Goal: Task Accomplishment & Management: Manage account settings

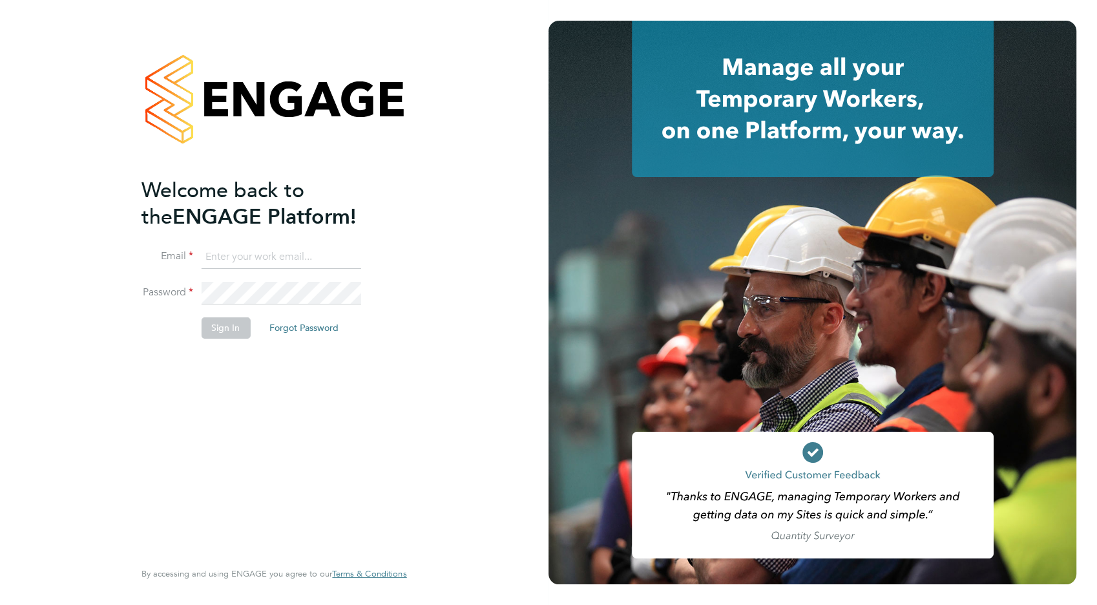
type input "[EMAIL_ADDRESS][DOMAIN_NAME]"
click at [222, 326] on button "Sign In" at bounding box center [225, 327] width 49 height 21
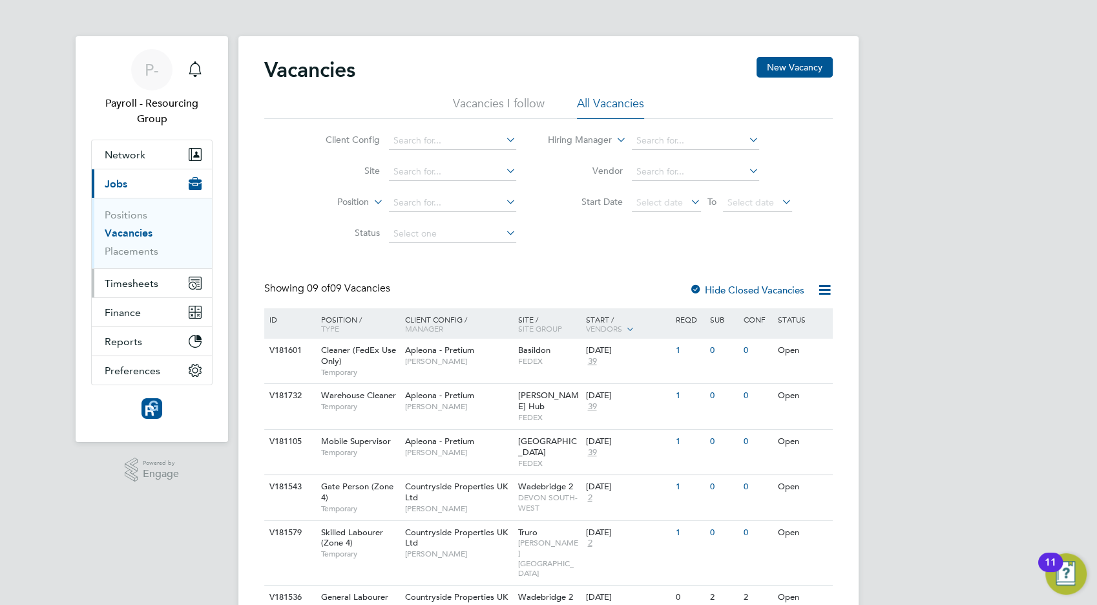
click at [121, 286] on span "Timesheets" at bounding box center [132, 283] width 54 height 12
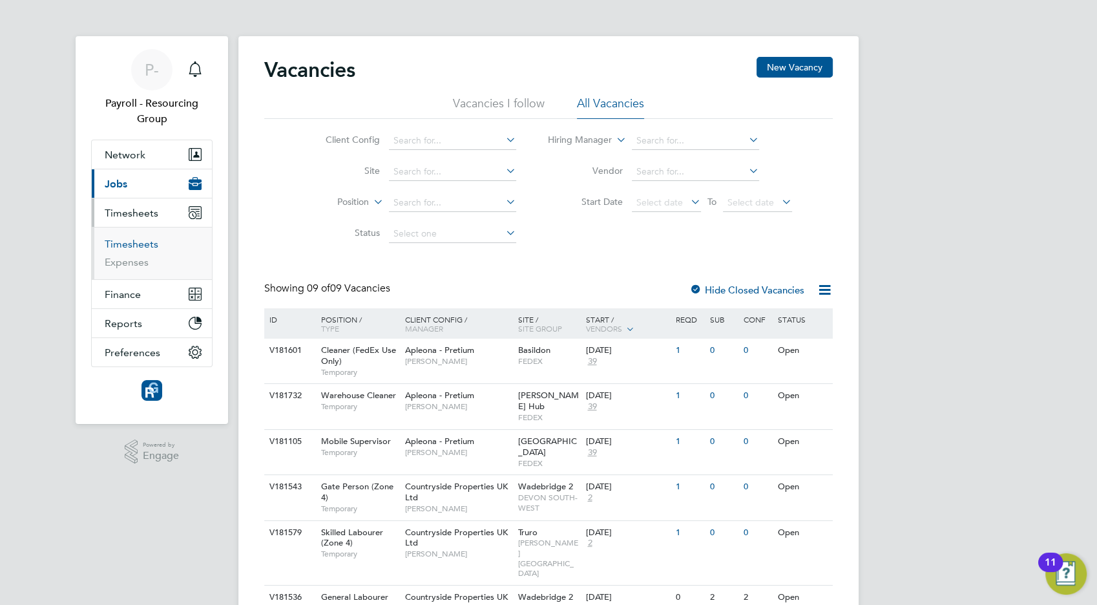
click at [121, 245] on link "Timesheets" at bounding box center [132, 244] width 54 height 12
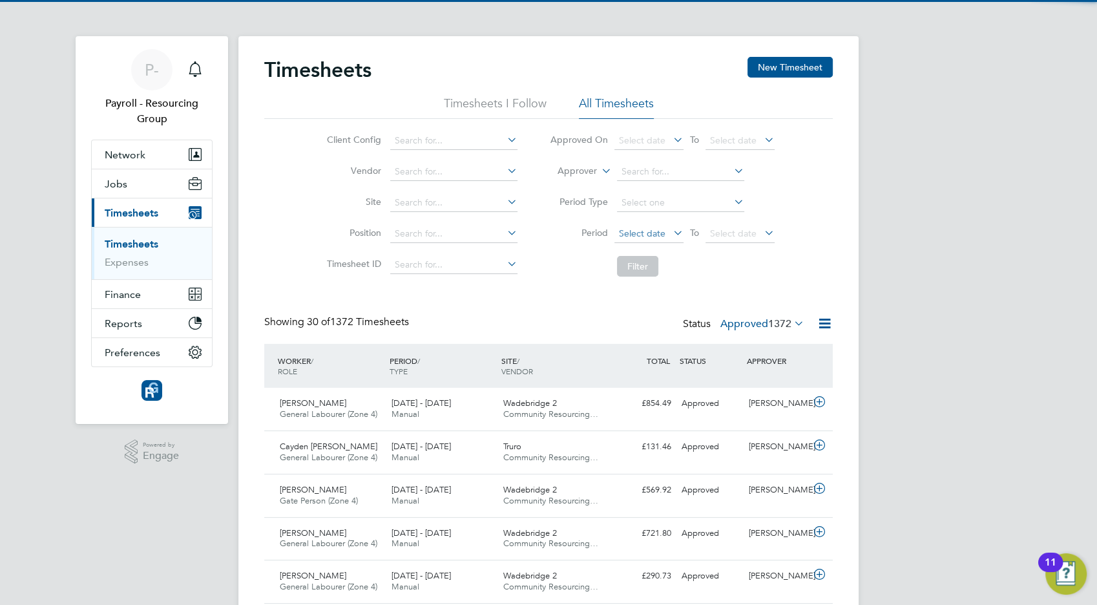
click at [642, 234] on span "Select date" at bounding box center [642, 233] width 47 height 12
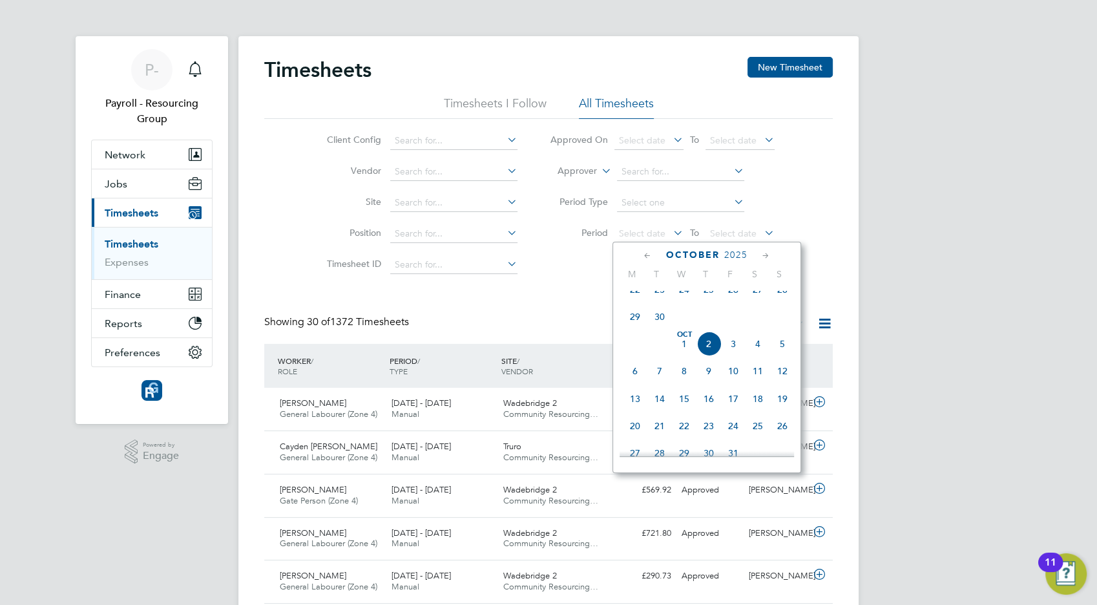
click at [631, 300] on span "22" at bounding box center [635, 289] width 25 height 25
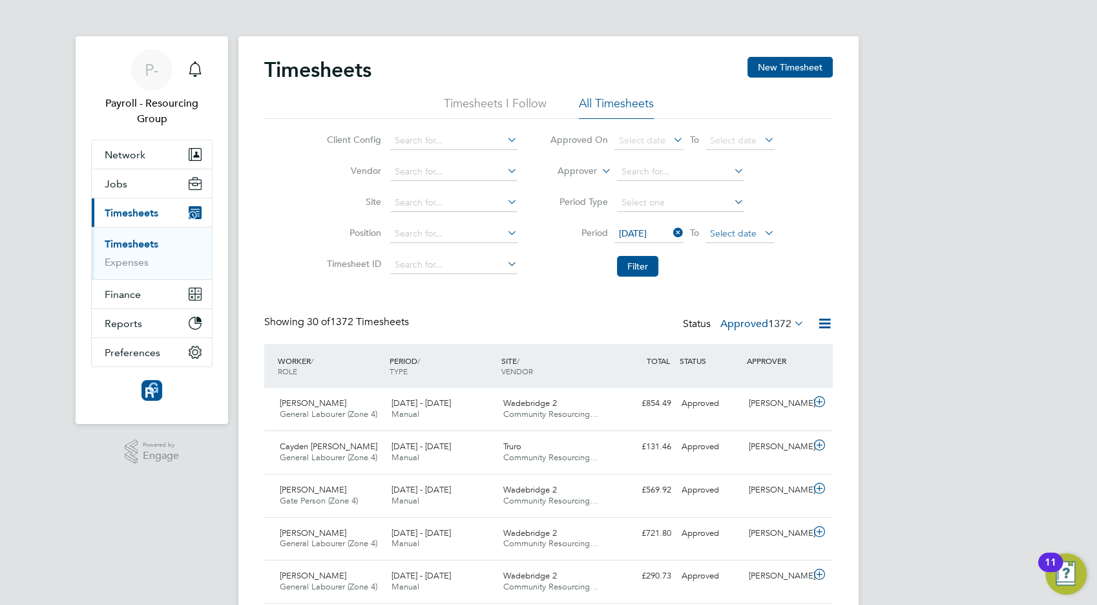
click at [724, 230] on span "Select date" at bounding box center [733, 233] width 47 height 12
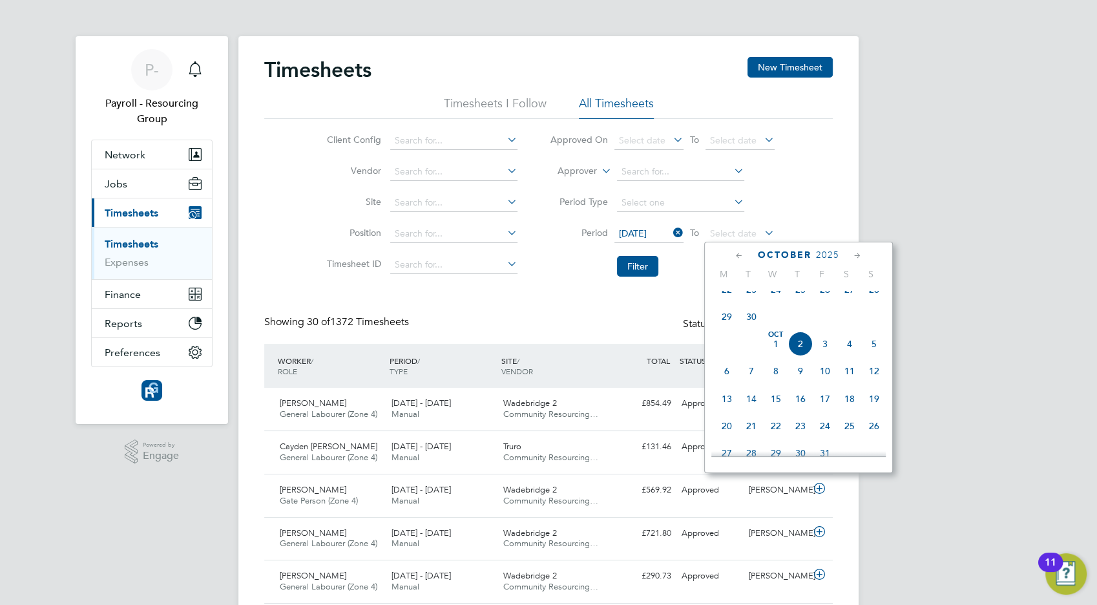
click at [800, 356] on span "2" at bounding box center [800, 344] width 25 height 25
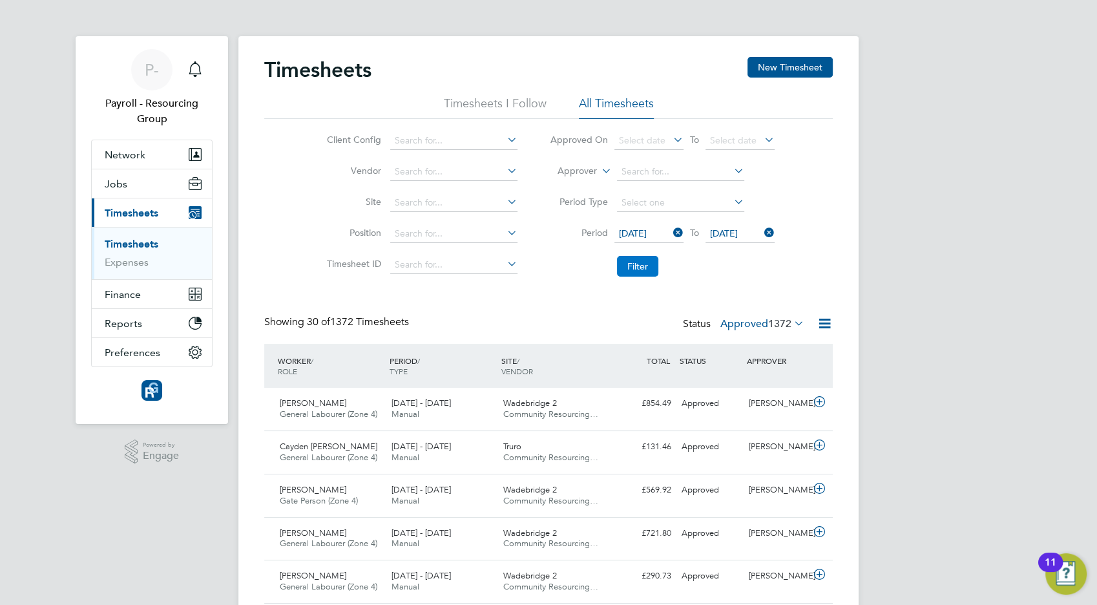
click at [646, 261] on button "Filter" at bounding box center [637, 266] width 41 height 21
click at [828, 324] on icon at bounding box center [825, 323] width 16 height 16
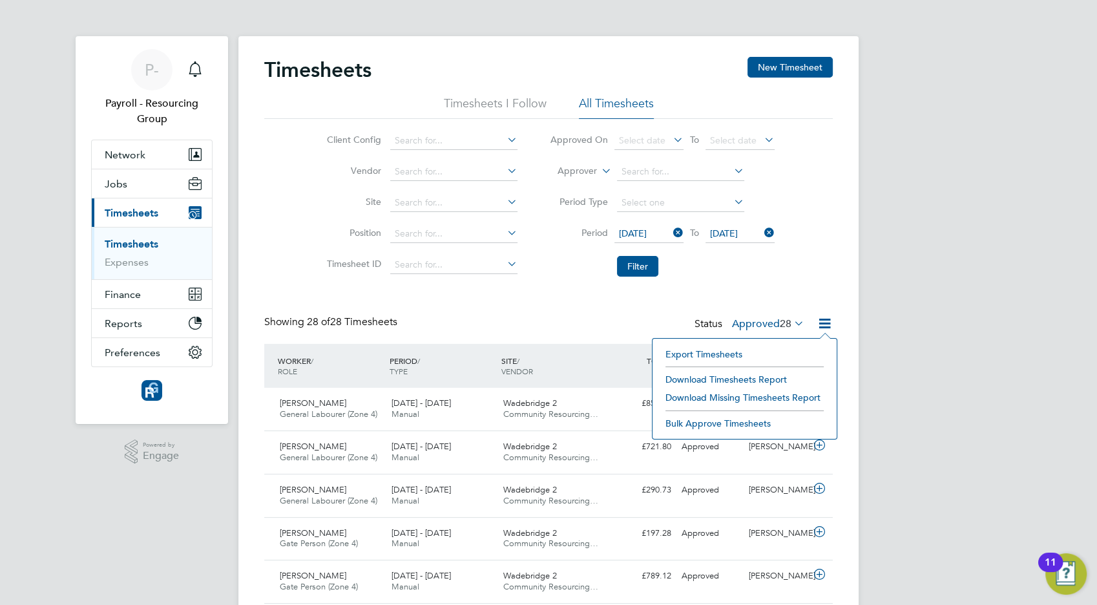
click at [698, 379] on li "Download Timesheets Report" at bounding box center [744, 379] width 171 height 18
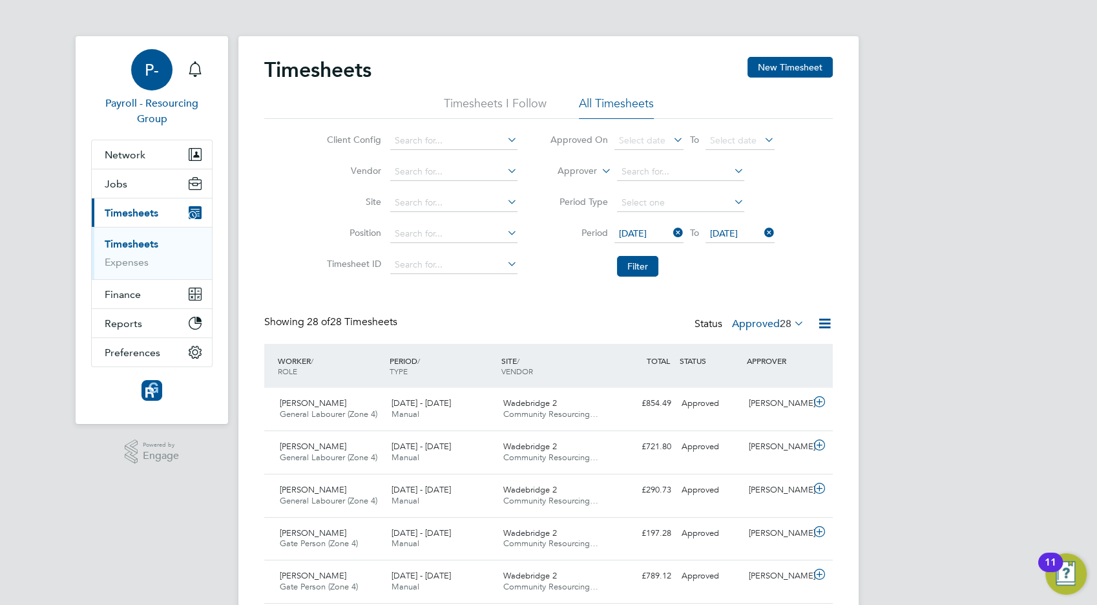
drag, startPoint x: 150, startPoint y: 82, endPoint x: 148, endPoint y: 116, distance: 34.3
click at [149, 81] on div "P-" at bounding box center [151, 69] width 41 height 41
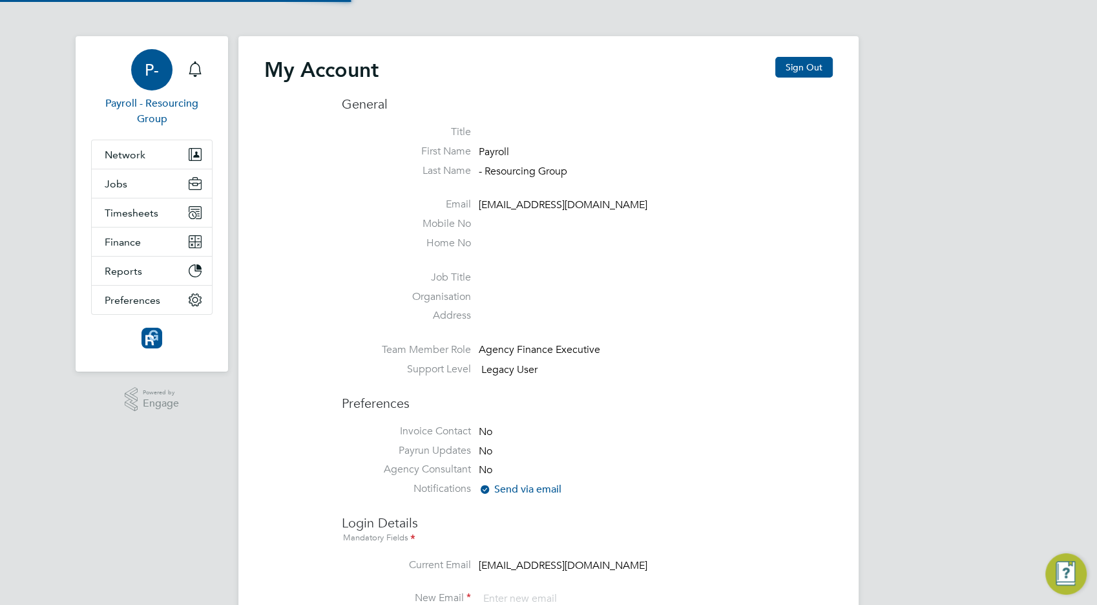
type input "[EMAIL_ADDRESS][DOMAIN_NAME]"
click at [796, 68] on button "Sign Out" at bounding box center [804, 67] width 58 height 21
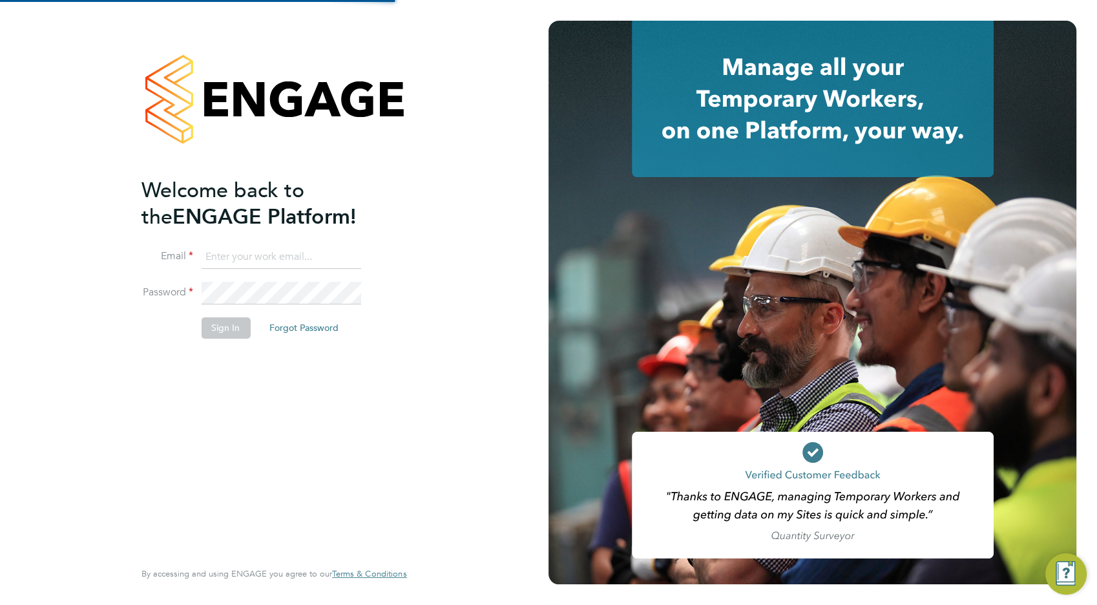
type input "[EMAIL_ADDRESS][DOMAIN_NAME]"
